Goal: Task Accomplishment & Management: Manage account settings

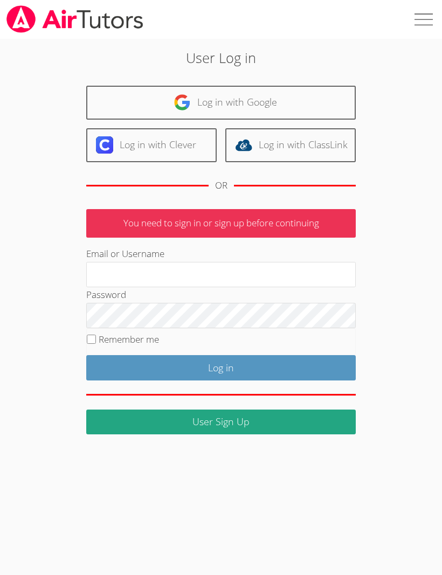
click at [253, 99] on link "Log in with Google" at bounding box center [220, 103] width 269 height 34
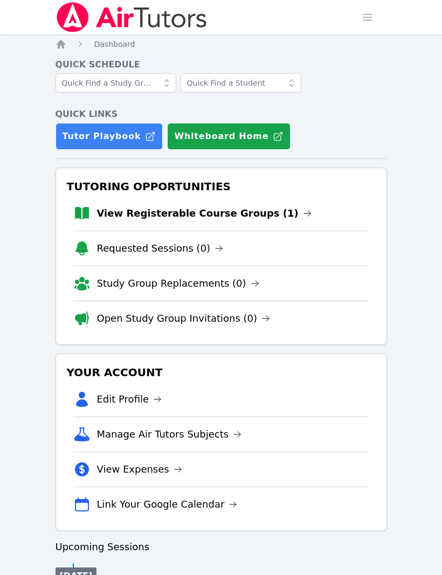
click at [220, 203] on li "View Registerable Course Groups (1)" at bounding box center [221, 213] width 296 height 34
click at [248, 216] on link "View Registerable Course Groups (1)" at bounding box center [204, 213] width 214 height 15
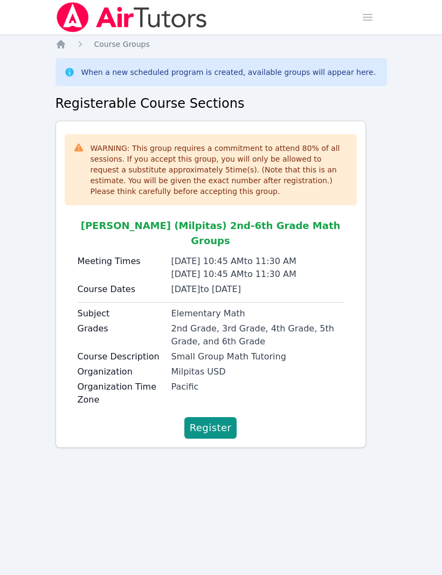
click at [62, 44] on icon "Breadcrumb" at bounding box center [61, 44] width 9 height 9
